Goal: Information Seeking & Learning: Find specific fact

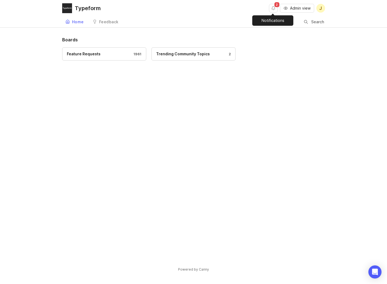
click at [271, 10] on button "Notifications" at bounding box center [273, 8] width 9 height 9
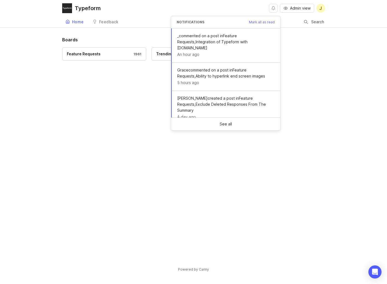
drag, startPoint x: 308, startPoint y: 28, endPoint x: 306, endPoint y: 23, distance: 5.0
click at [308, 28] on div "Typeform Admin view J Home Feedback Feedback Search Boards Feature Requests 196…" at bounding box center [193, 142] width 387 height 284
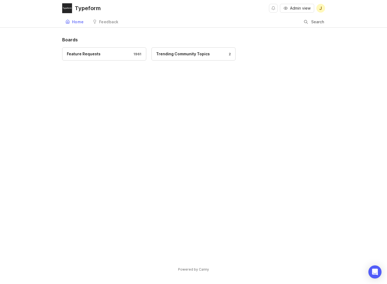
click at [306, 22] on div at bounding box center [306, 22] width 4 height 4
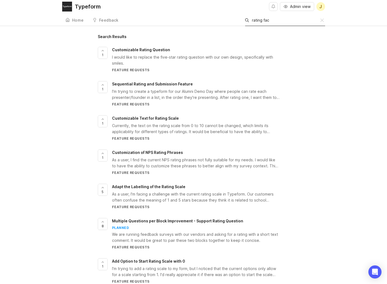
scroll to position [2, 0]
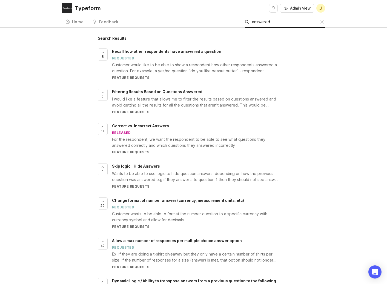
click at [271, 23] on input "answered" at bounding box center [286, 22] width 68 height 6
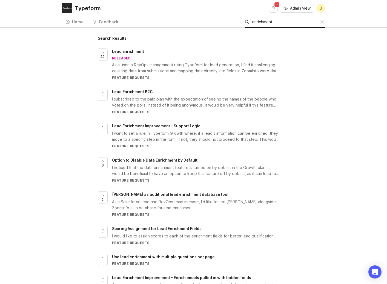
click at [277, 23] on input "enrichment" at bounding box center [286, 22] width 68 height 6
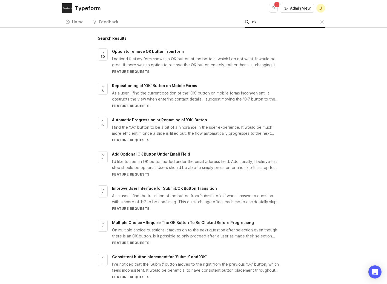
click at [276, 25] on div "Search ok" at bounding box center [282, 22] width 75 height 10
drag, startPoint x: 276, startPoint y: 25, endPoint x: 251, endPoint y: 23, distance: 25.3
click at [254, 24] on div "Search ok" at bounding box center [282, 22] width 75 height 10
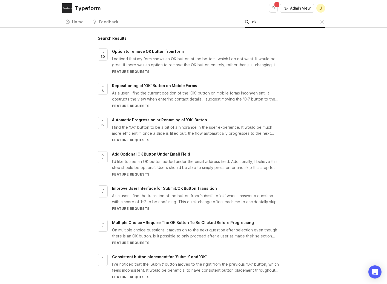
drag, startPoint x: 262, startPoint y: 23, endPoint x: 236, endPoint y: 22, distance: 25.8
click at [236, 22] on div "Home Feedback Feedback Search ok" at bounding box center [193, 21] width 263 height 11
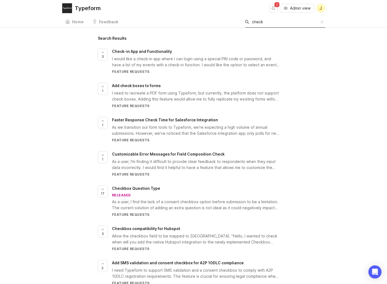
click at [248, 24] on div at bounding box center [247, 22] width 4 height 4
click at [263, 22] on input "check" at bounding box center [286, 22] width 68 height 6
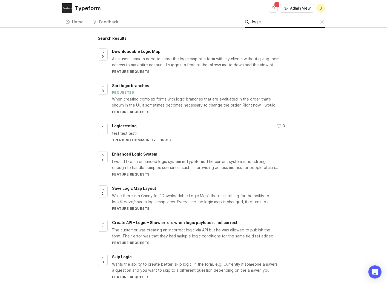
type input "d"
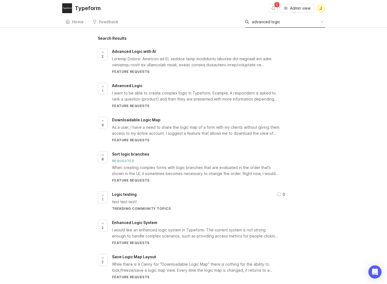
click at [264, 24] on input "advanced logic" at bounding box center [286, 22] width 68 height 6
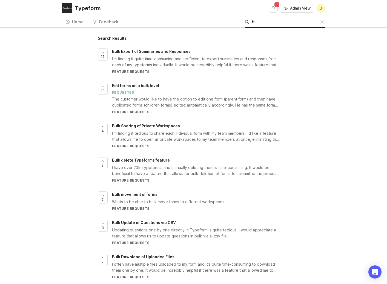
click at [266, 22] on input "bul" at bounding box center [286, 22] width 68 height 6
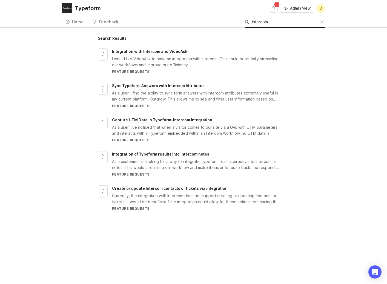
type input "intercom"
click at [275, 9] on button "Notifications" at bounding box center [273, 8] width 9 height 9
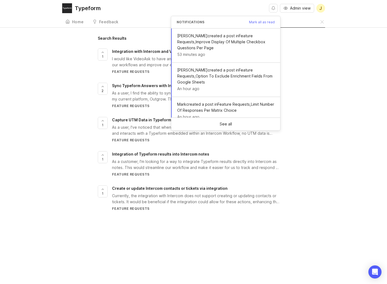
scroll to position [0, 0]
